Goal: Check status: Check status

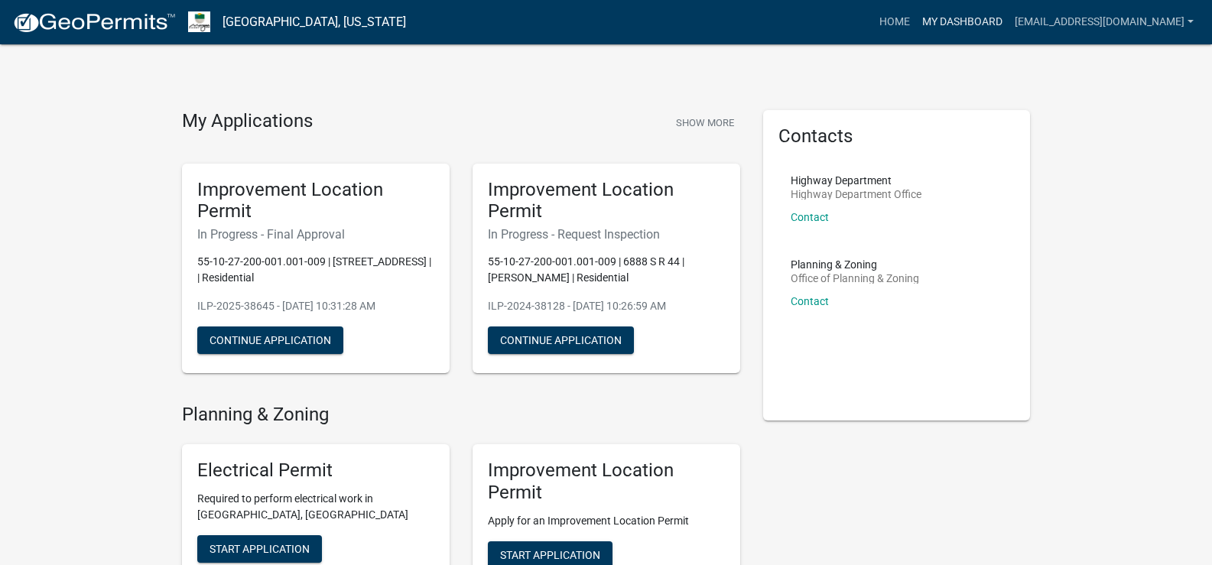
click at [977, 14] on link "My Dashboard" at bounding box center [962, 22] width 93 height 29
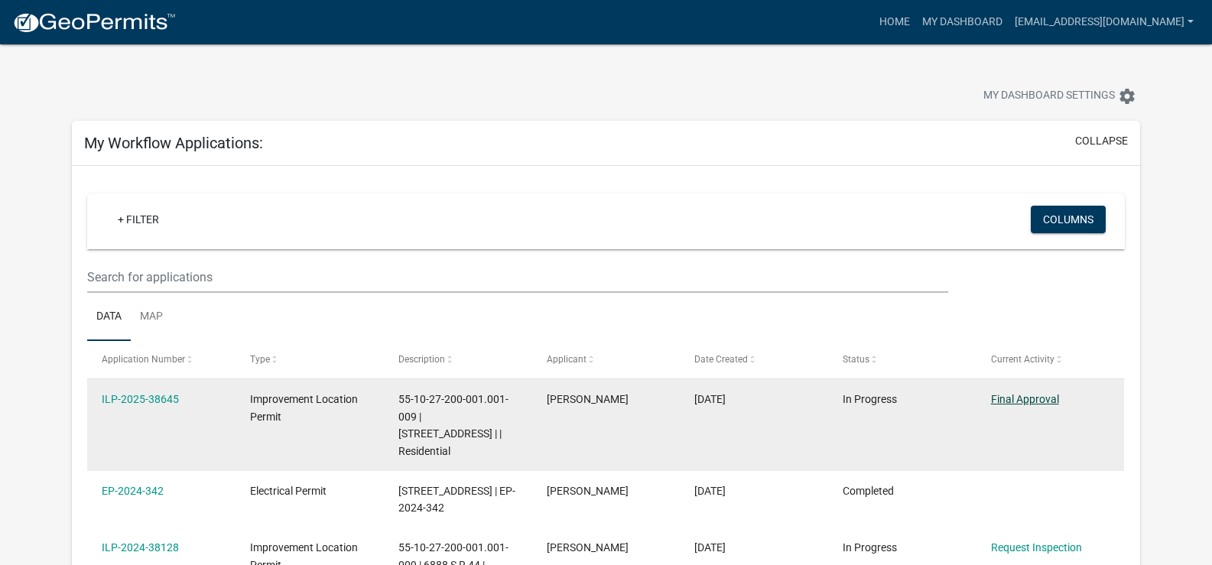
click at [1029, 400] on link "Final Approval" at bounding box center [1025, 399] width 68 height 12
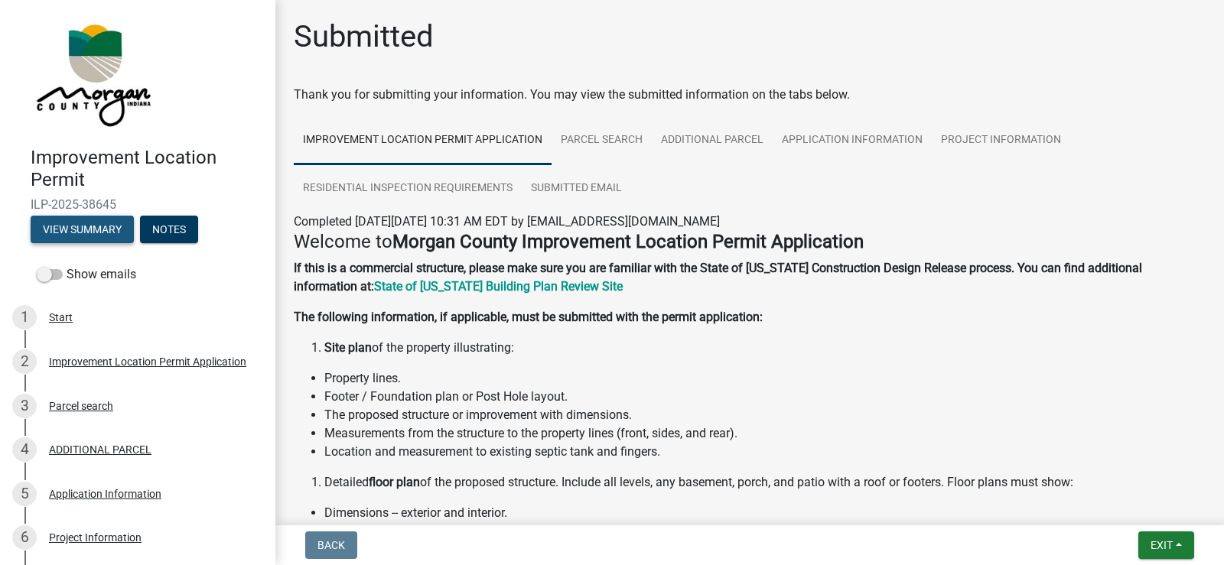
click at [87, 226] on button "View Summary" at bounding box center [82, 230] width 103 height 28
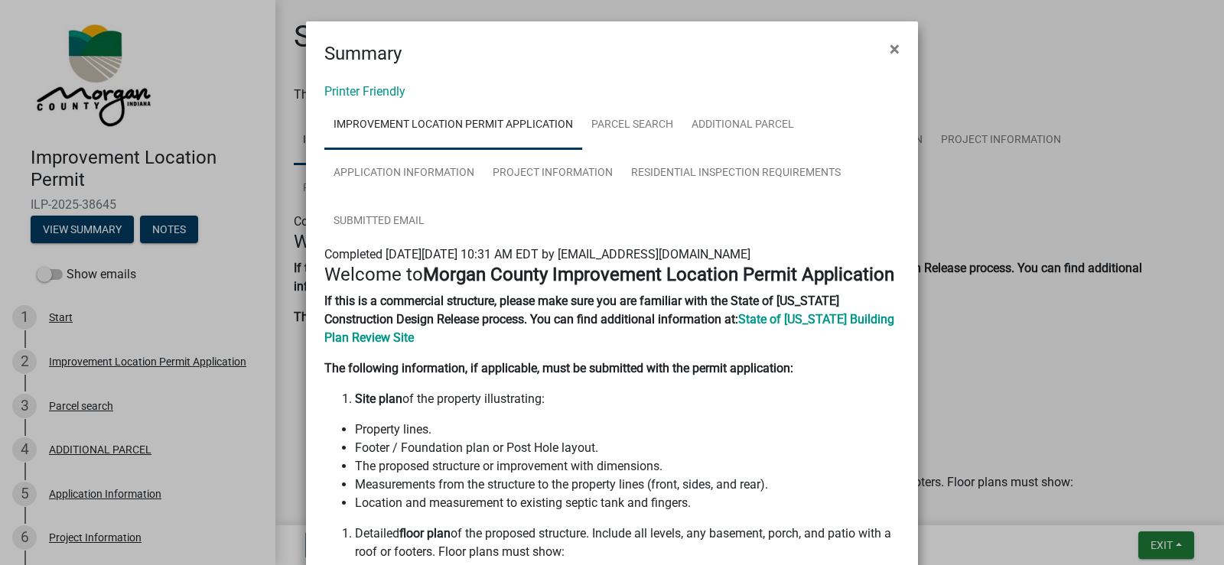
click at [173, 232] on ngb-modal-window "Summary × Printer Friendly Improvement Location Permit Application Parcel searc…" at bounding box center [612, 282] width 1224 height 565
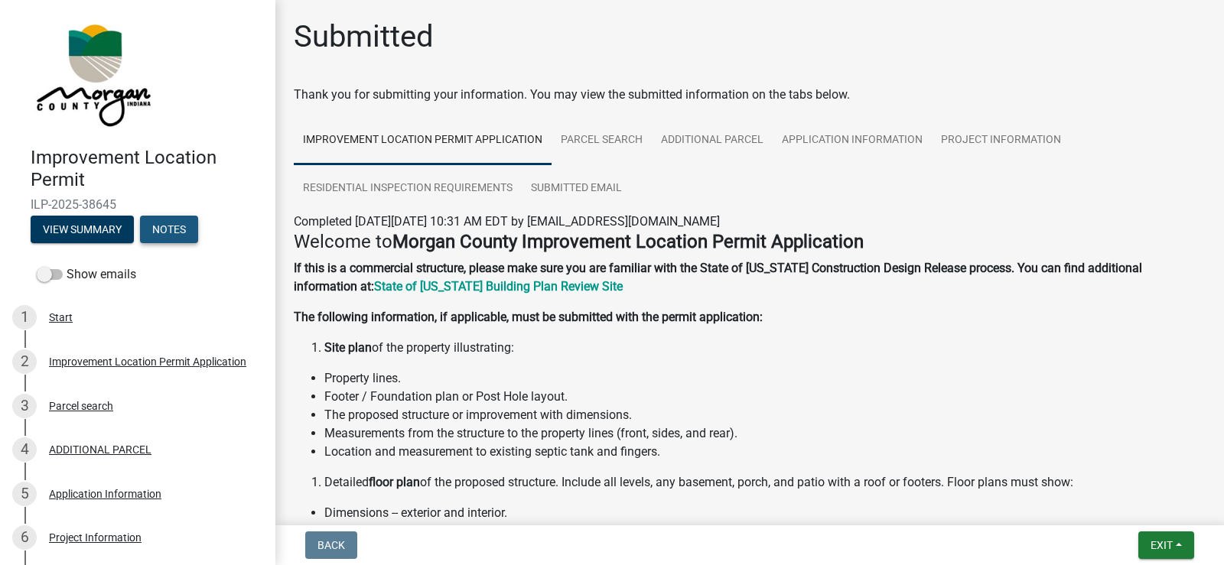
click at [173, 232] on button "Notes" at bounding box center [169, 230] width 58 height 28
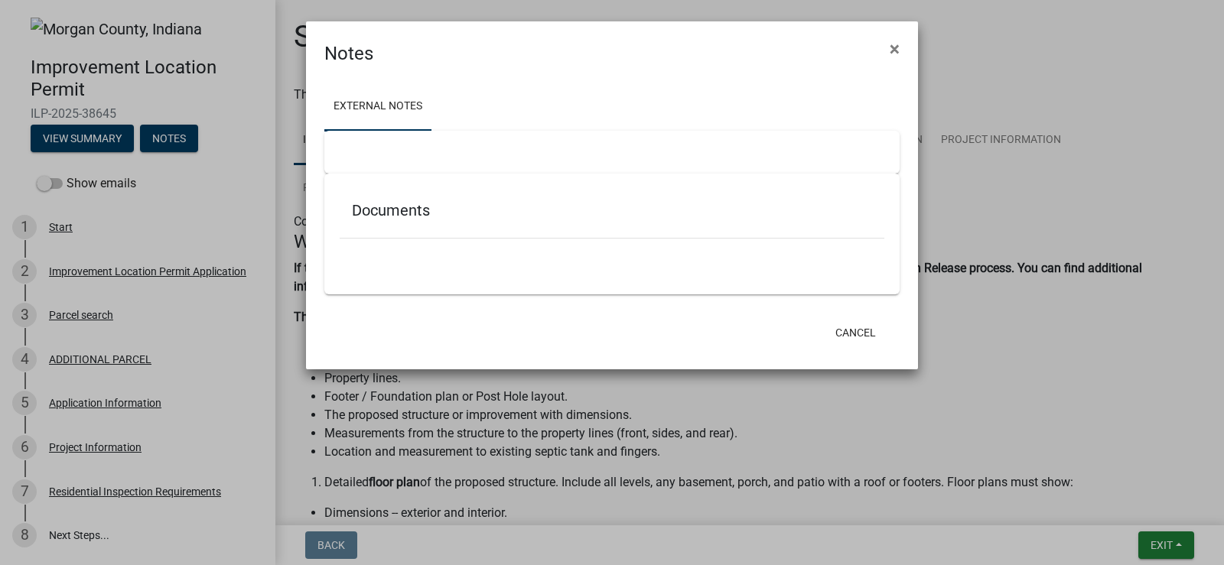
click at [76, 179] on ngb-modal-window "Notes × External Notes Documents Cancel" at bounding box center [612, 282] width 1224 height 565
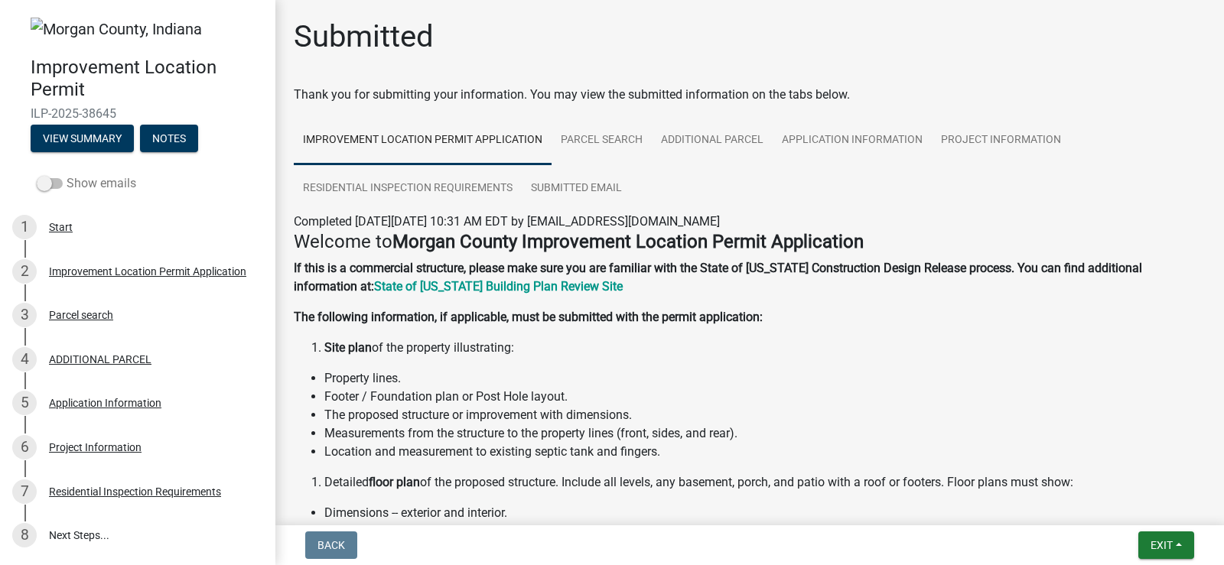
click at [49, 182] on span at bounding box center [50, 183] width 26 height 11
click at [67, 174] on input "Show emails" at bounding box center [67, 174] width 0 height 0
click at [87, 140] on button "View Summary" at bounding box center [82, 139] width 103 height 28
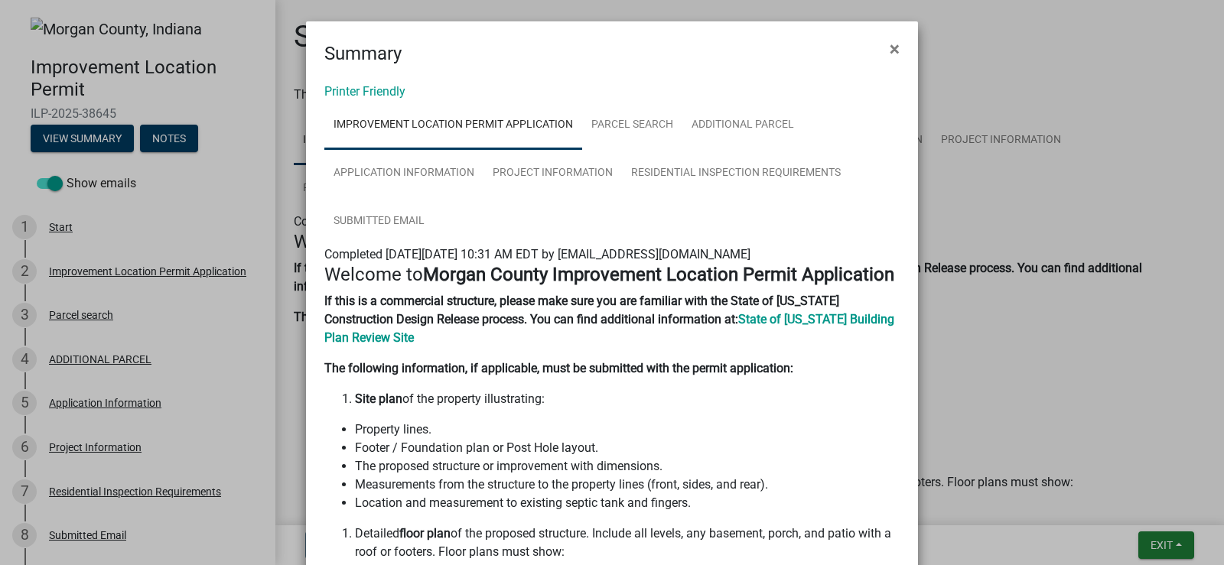
click at [177, 140] on ngb-modal-window "Summary × Printer Friendly Improvement Location Permit Application Parcel searc…" at bounding box center [612, 282] width 1224 height 565
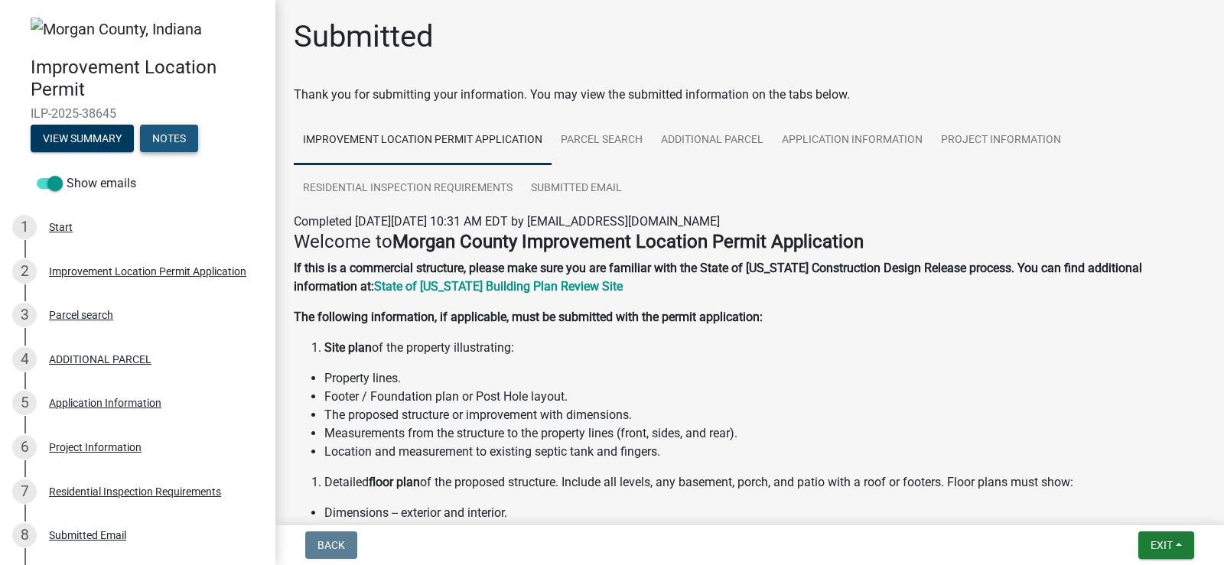
click at [177, 140] on button "Notes" at bounding box center [169, 139] width 58 height 28
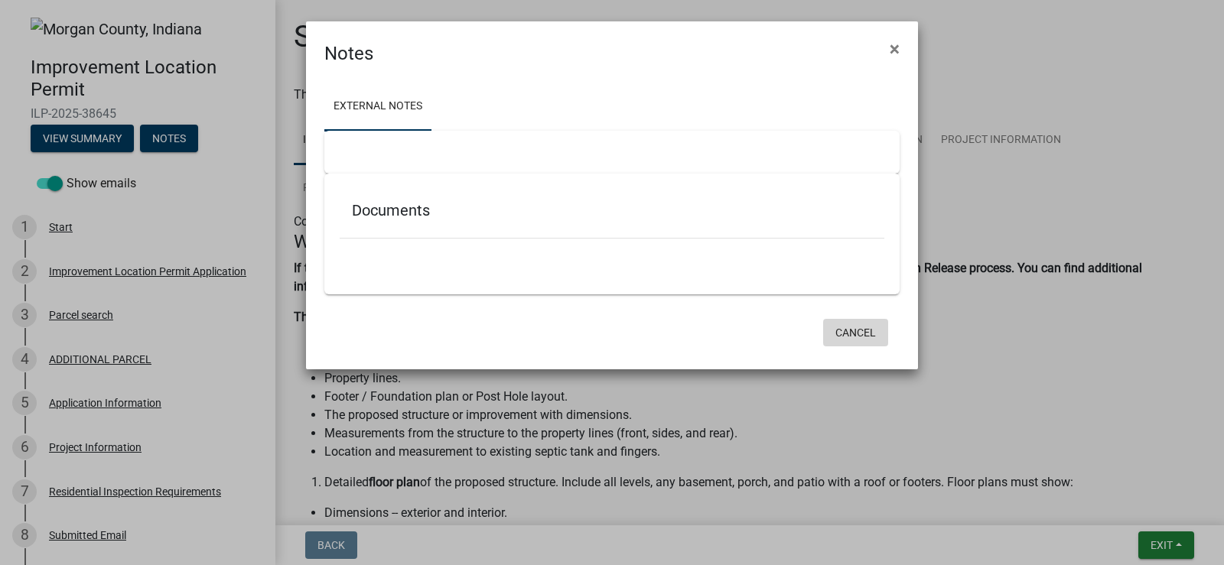
click at [846, 335] on button "Cancel" at bounding box center [855, 333] width 65 height 28
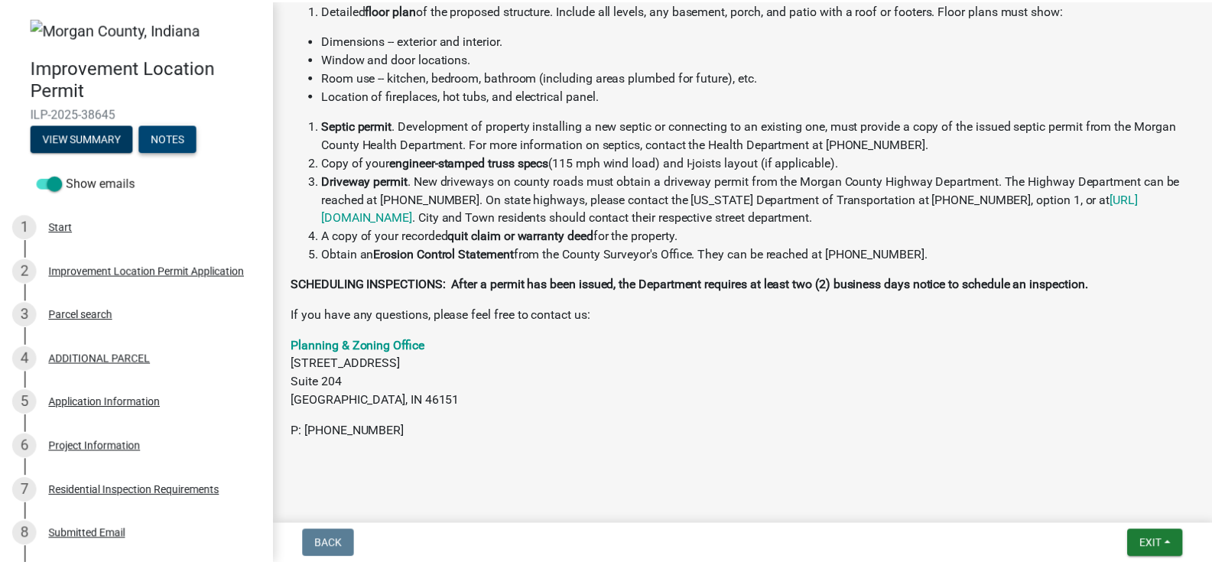
scroll to position [485, 0]
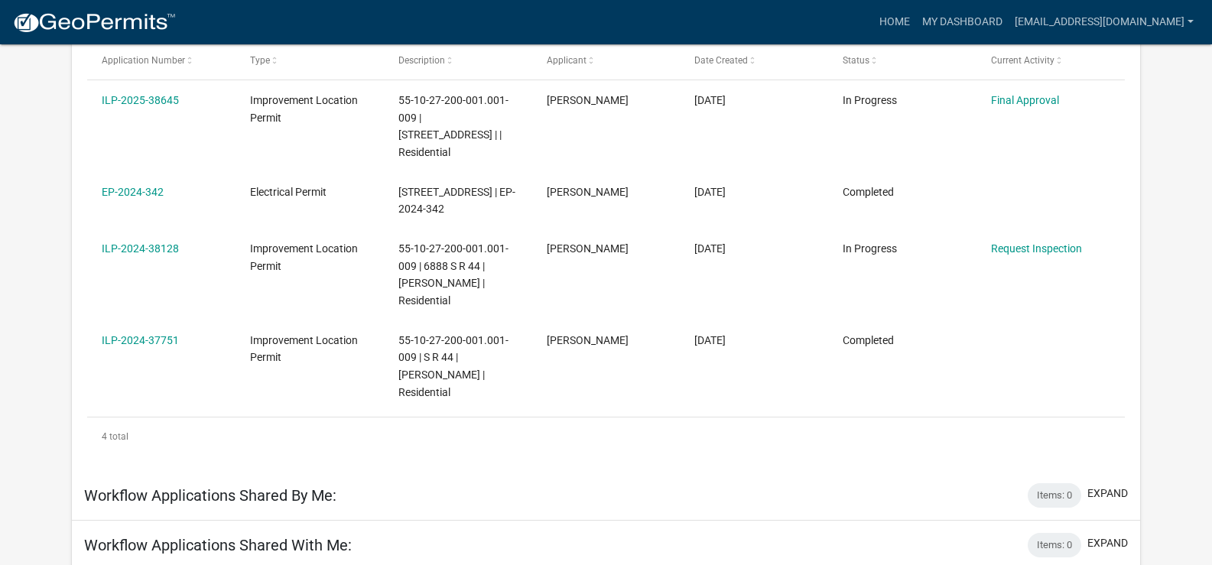
scroll to position [301, 0]
